Goal: Task Accomplishment & Management: Complete application form

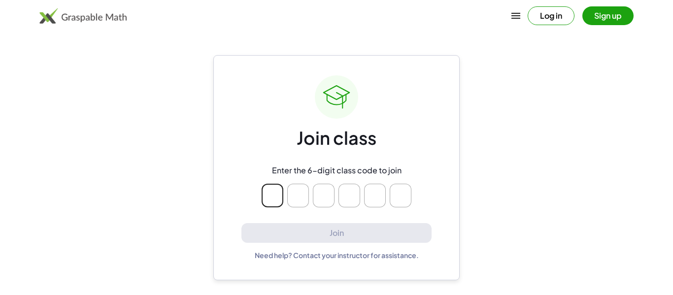
type input "*"
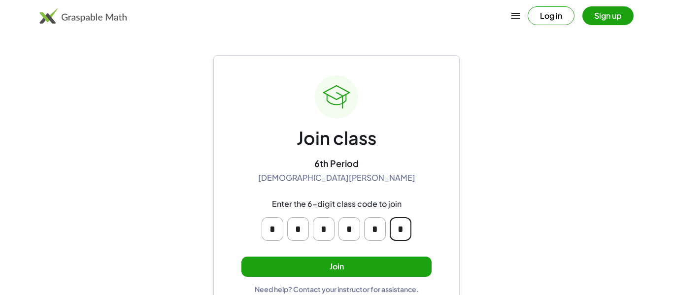
type input "*"
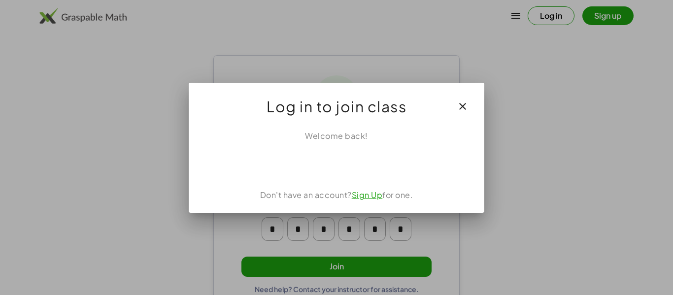
click at [469, 103] on button "button" at bounding box center [463, 107] width 24 height 24
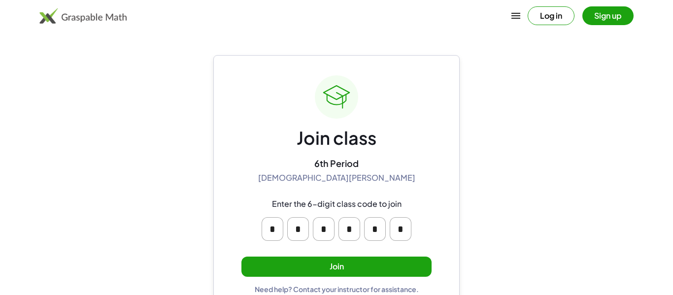
scroll to position [19, 0]
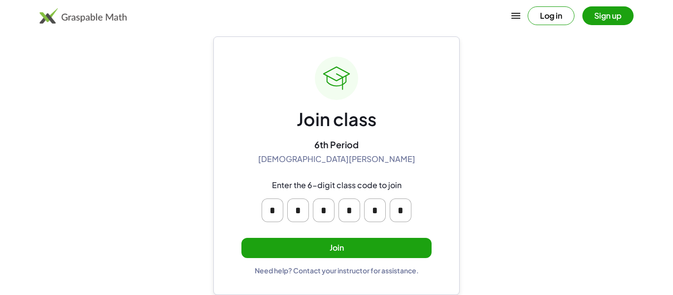
click at [347, 245] on button "Join" at bounding box center [337, 248] width 190 height 20
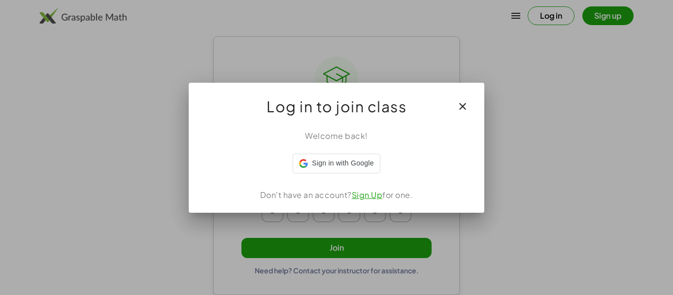
scroll to position [0, 0]
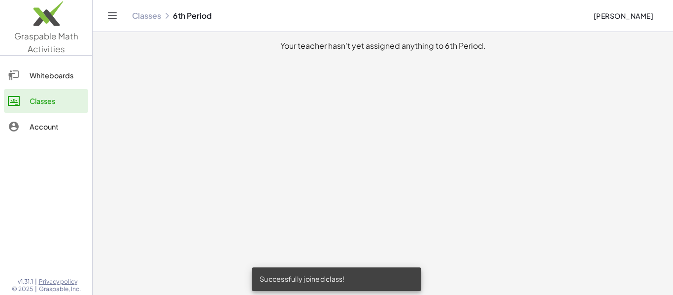
click at [66, 70] on div "Whiteboards" at bounding box center [57, 76] width 55 height 12
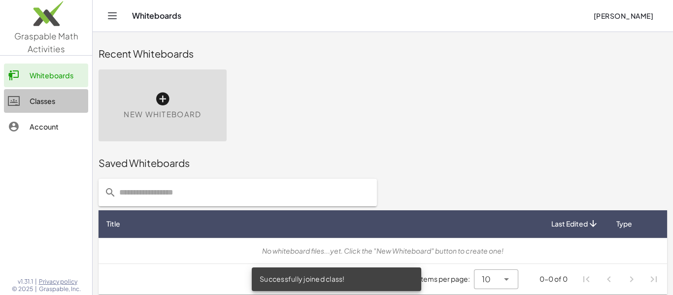
click at [70, 98] on div "Classes" at bounding box center [57, 101] width 55 height 12
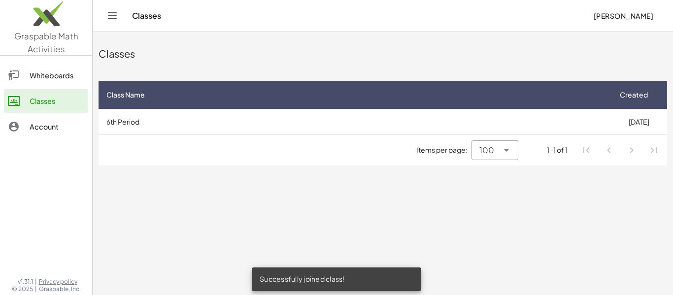
click at [56, 128] on div "Account" at bounding box center [57, 127] width 55 height 12
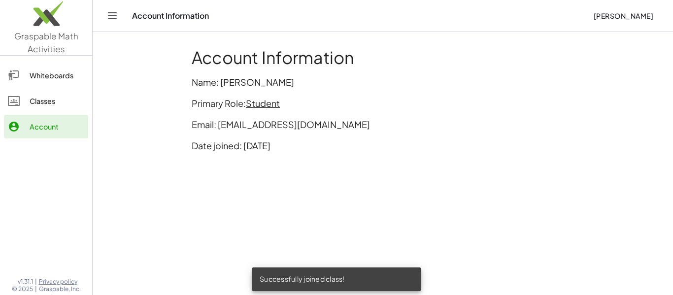
click at [53, 82] on link "Whiteboards" at bounding box center [46, 76] width 84 height 24
